Goal: Task Accomplishment & Management: Use online tool/utility

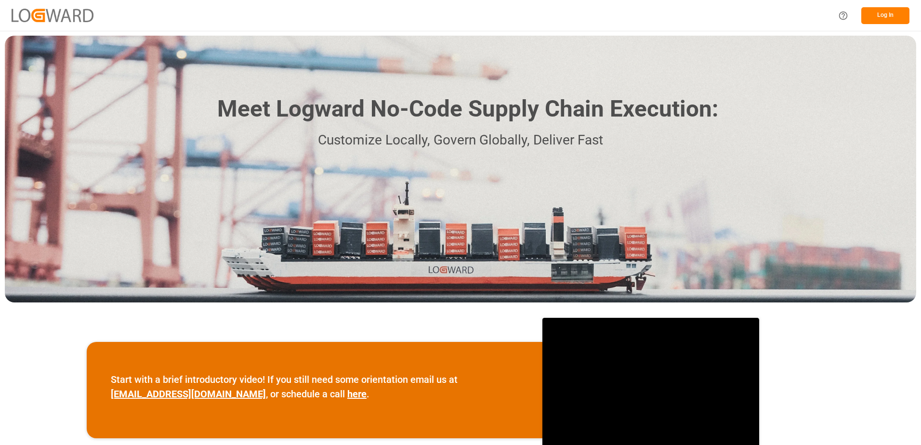
click at [887, 18] on button "Log In" at bounding box center [885, 15] width 48 height 17
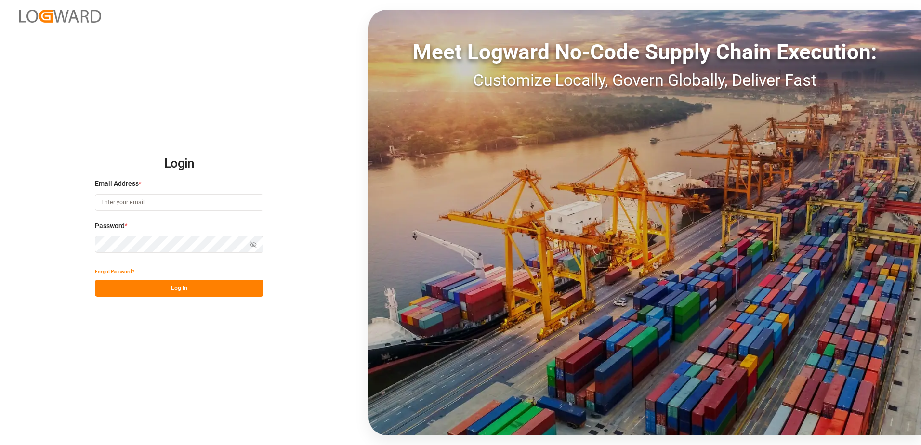
type input "[PERSON_NAME][EMAIL_ADDRESS][PERSON_NAME][DOMAIN_NAME]"
click at [191, 290] on button "Log In" at bounding box center [179, 288] width 169 height 17
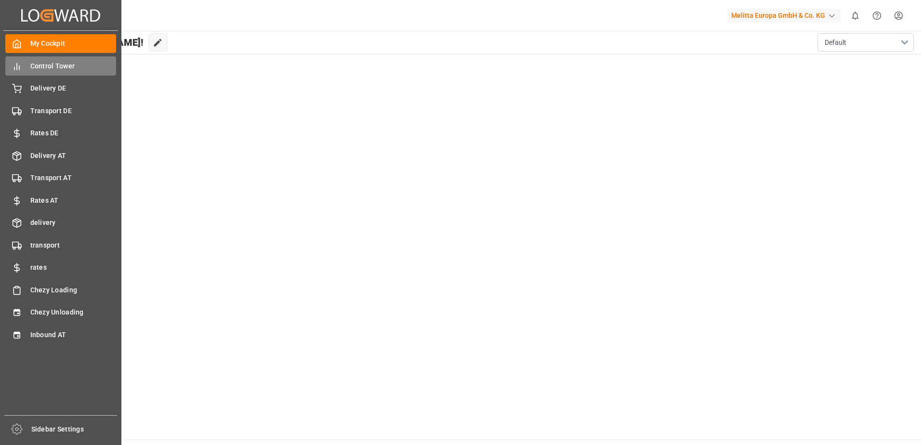
click at [38, 70] on span "Control Tower" at bounding box center [73, 66] width 86 height 10
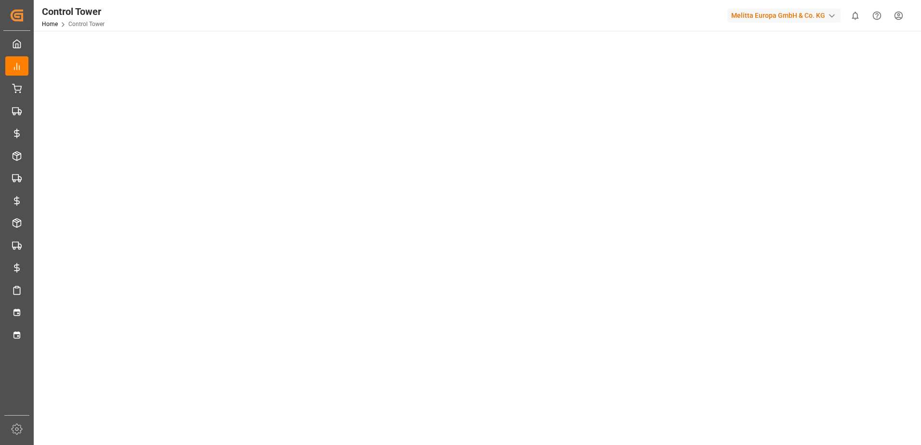
scroll to position [96, 0]
